Goal: Task Accomplishment & Management: Use online tool/utility

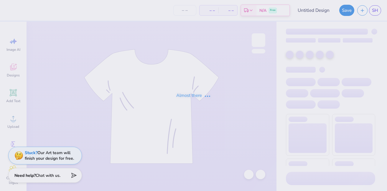
type input "hoodie"
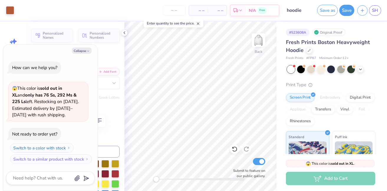
type textarea "x"
type input "13.35"
type input "1.00"
type input "4.05"
click at [86, 50] on button "Collapse" at bounding box center [82, 51] width 20 height 6
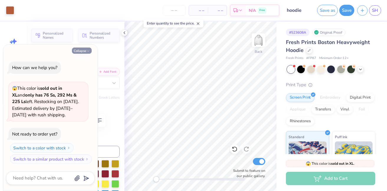
type textarea "x"
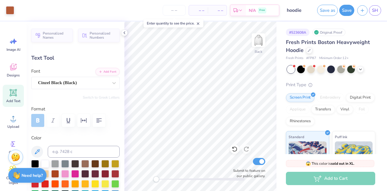
type input "3.33"
type input "0.69"
type input "5.63"
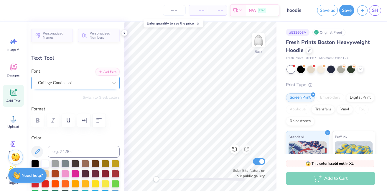
click at [90, 84] on div "College Condensed" at bounding box center [72, 82] width 71 height 9
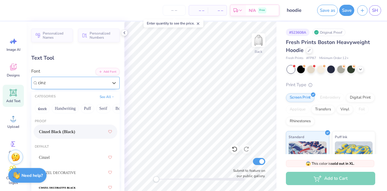
click at [75, 130] on span "Cinzel Black (Black)" at bounding box center [57, 132] width 36 height 6
type input "cinz"
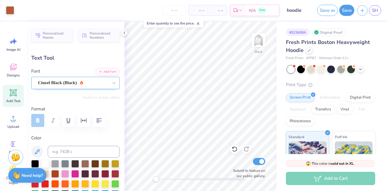
type input "4.52"
type input "0.80"
type input "5.58"
type input "3.08"
type input "0.55"
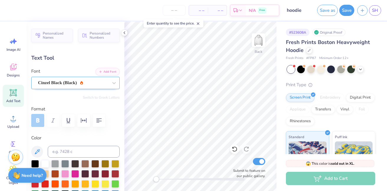
type input "5.82"
type input "13.35"
type input "1.00"
type input "4.03"
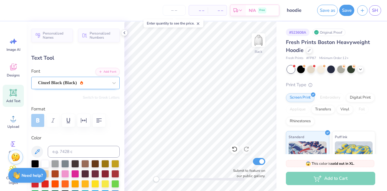
type textarea "[US_STATE] Gymnastics"
type input "7.78"
type input "2.34"
type input "3.29"
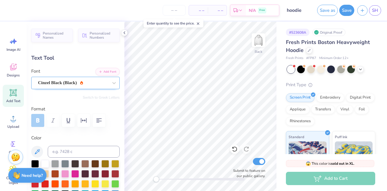
type textarea "[US_STATE]"
type input "3.73"
type input "0.88"
type input "4.02"
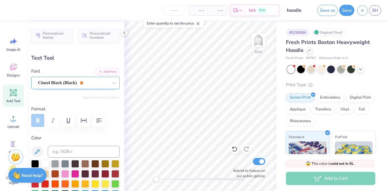
type input "3.08"
type input "0.55"
type input "5.51"
click at [13, 100] on span "Add Text" at bounding box center [13, 101] width 14 height 5
type input "7.05"
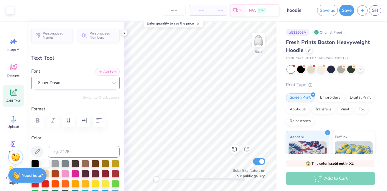
type input "2.04"
type input "5.73"
paste textarea "Gymnastics"
type textarea "Gymnastics"
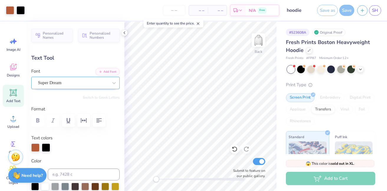
type input "15.82"
type input "2.47"
type input "5.51"
click at [72, 83] on div "Super Dream" at bounding box center [72, 82] width 71 height 9
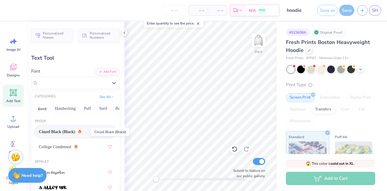
click at [75, 134] on span "Cinzel Black (Black)" at bounding box center [57, 132] width 36 height 6
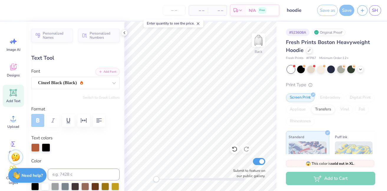
type input "7.24"
type input "0.83"
type input "6.99"
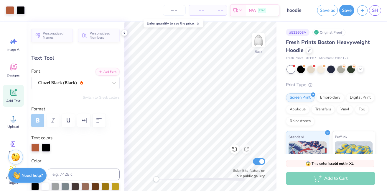
type input "3.73"
type input "0.88"
type input "3.00"
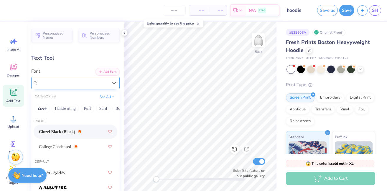
click at [97, 84] on div "Cinzel Black (Black)" at bounding box center [72, 82] width 71 height 9
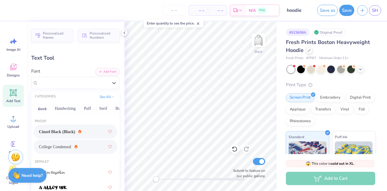
click at [85, 144] on div "College Condensed" at bounding box center [75, 146] width 73 height 11
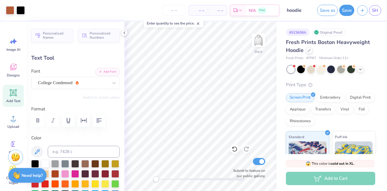
type input "7.24"
type input "0.83"
type input "3.88"
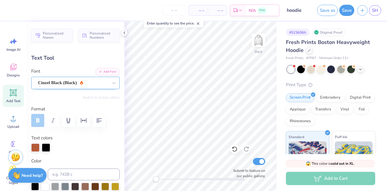
click at [58, 83] on div "Cinzel Black (Black)" at bounding box center [72, 82] width 71 height 9
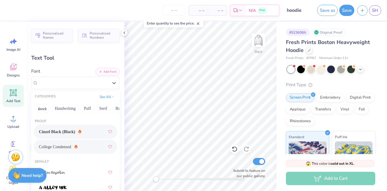
click at [66, 150] on div "College Condensed" at bounding box center [75, 146] width 73 height 11
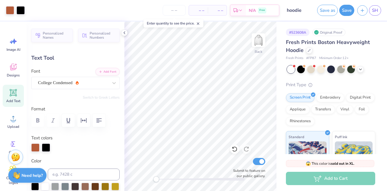
type input "4.45"
type input "0.77"
type input "3.08"
type input "0.55"
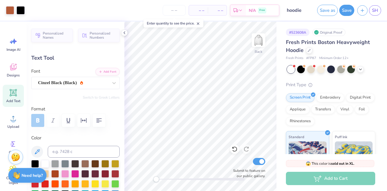
type input "5.42"
click at [87, 80] on div "Cinzel Black (Black)" at bounding box center [72, 82] width 71 height 9
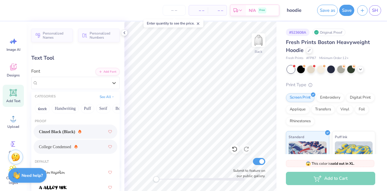
click at [83, 146] on div "College Condensed" at bounding box center [75, 146] width 73 height 11
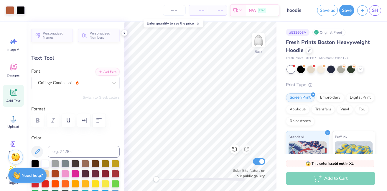
type input "2.53"
type input "0.82"
type input "3.03"
type input "2.27"
type input "0.47"
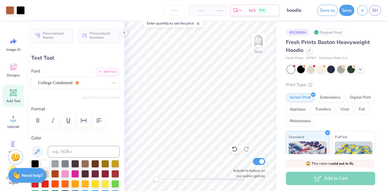
type input "5.46"
click at [261, 37] on img at bounding box center [259, 40] width 24 height 24
click at [203, 10] on span "– –" at bounding box center [199, 10] width 12 height 6
click at [205, 10] on div "– – Per Item" at bounding box center [198, 10] width 19 height 10
click at [171, 12] on input "number" at bounding box center [174, 10] width 23 height 11
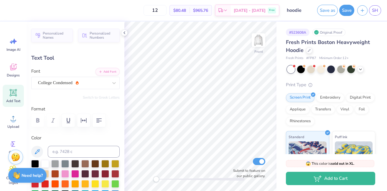
type input "12"
click at [255, 41] on img at bounding box center [259, 40] width 24 height 24
click at [260, 46] on img at bounding box center [259, 40] width 24 height 24
click at [261, 47] on img at bounding box center [259, 40] width 24 height 24
click at [261, 39] on img at bounding box center [259, 40] width 24 height 24
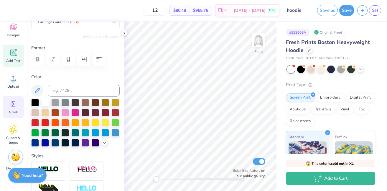
scroll to position [42, 0]
click at [13, 140] on span "Clipart & logos" at bounding box center [13, 137] width 19 height 9
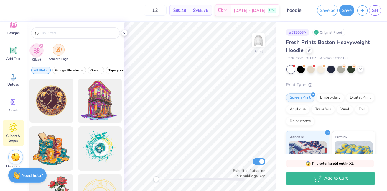
click at [60, 54] on div "filter for School's Logo" at bounding box center [59, 50] width 12 height 12
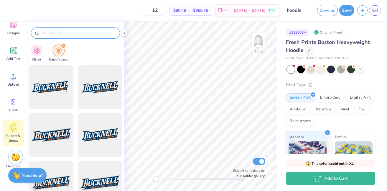
click at [71, 34] on input "text" at bounding box center [79, 33] width 76 height 6
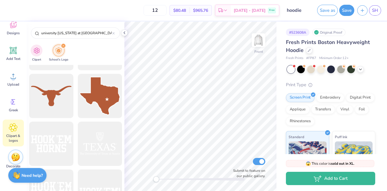
scroll to position [235, 0]
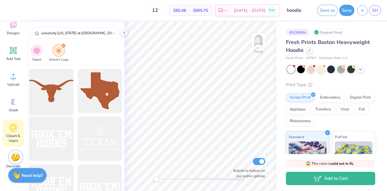
type input "university [US_STATE] at [GEOGRAPHIC_DATA]"
click at [53, 94] on div at bounding box center [51, 91] width 49 height 49
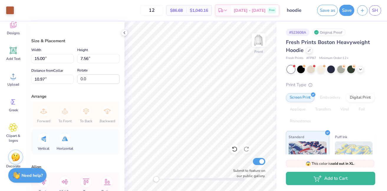
type input "10.68"
type input "5.38"
type input "8.07"
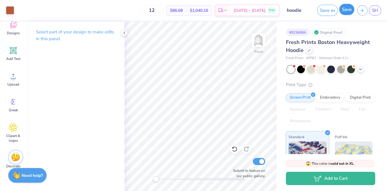
click at [349, 9] on button "Save" at bounding box center [347, 9] width 15 height 11
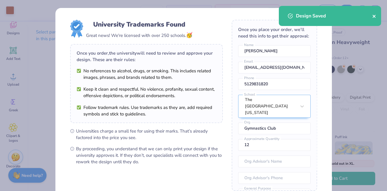
click at [375, 16] on icon "close" at bounding box center [375, 16] width 4 height 5
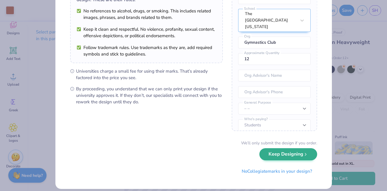
scroll to position [66, 0]
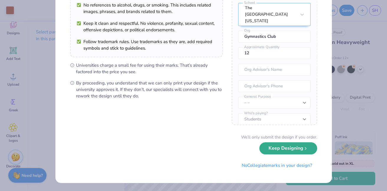
click at [281, 153] on button "Keep Designing" at bounding box center [289, 148] width 58 height 12
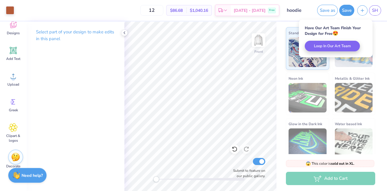
scroll to position [110, 0]
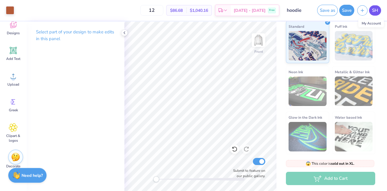
click at [374, 8] on span "SH" at bounding box center [375, 10] width 6 height 7
